Goal: Find specific page/section: Find specific page/section

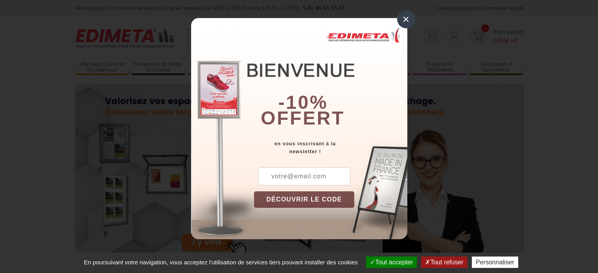
click at [406, 17] on div "×" at bounding box center [406, 19] width 18 height 18
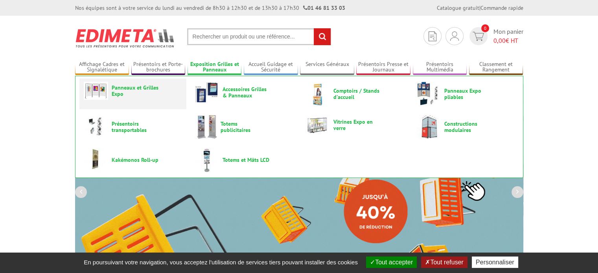
click at [123, 96] on span "Panneaux et Grilles Expo" at bounding box center [135, 91] width 47 height 13
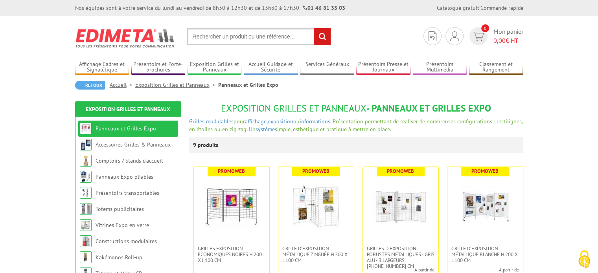
click at [257, 35] on input "text" at bounding box center [259, 36] width 144 height 17
type input "CHARIOT GRILLE"
click at [314, 28] on input "rechercher" at bounding box center [322, 36] width 17 height 17
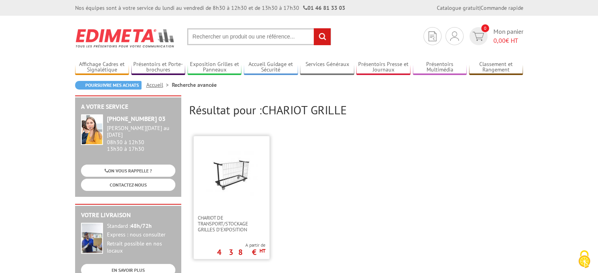
click at [236, 176] on img at bounding box center [231, 173] width 51 height 51
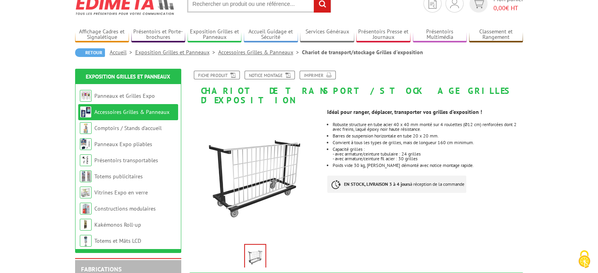
scroll to position [31, 0]
